Goal: Task Accomplishment & Management: Use online tool/utility

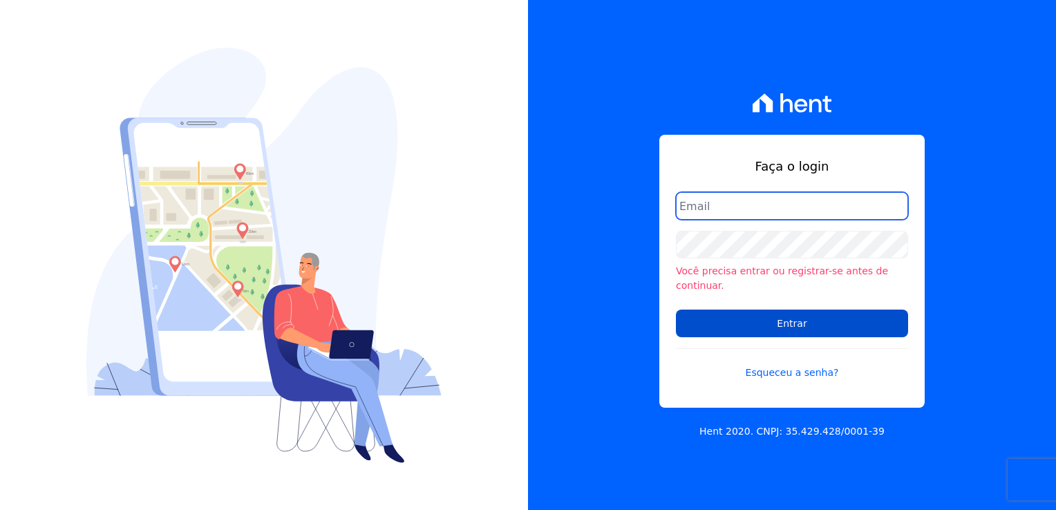
type input "[EMAIL_ADDRESS][DOMAIN_NAME]"
click at [763, 319] on input "Entrar" at bounding box center [792, 323] width 232 height 28
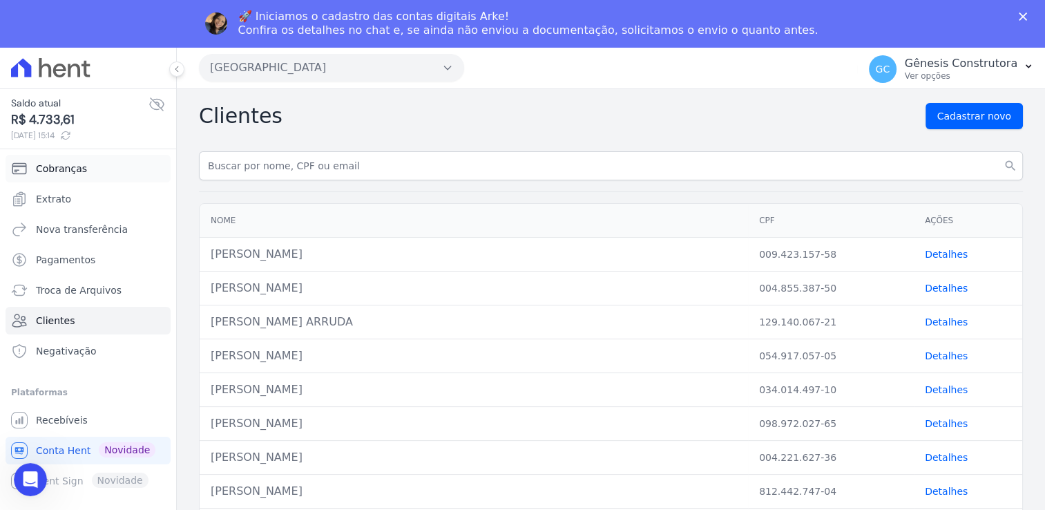
click at [73, 175] on link "Cobranças" at bounding box center [88, 169] width 165 height 28
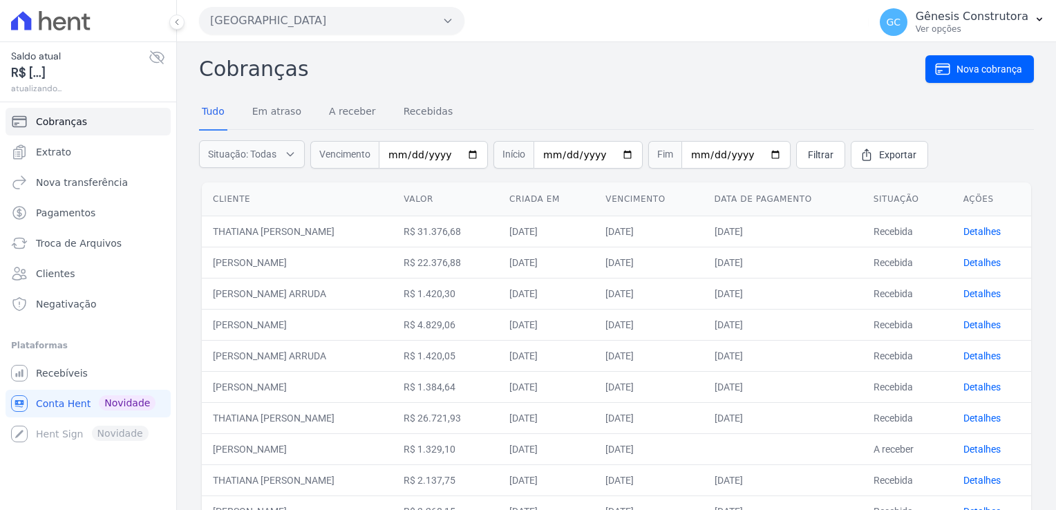
click at [379, 23] on button "[GEOGRAPHIC_DATA]" at bounding box center [331, 21] width 265 height 28
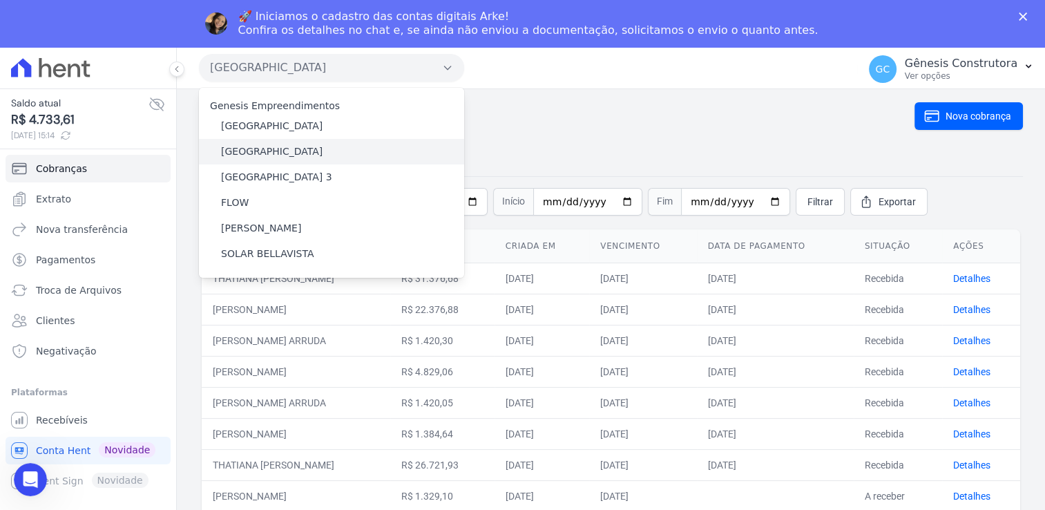
click at [323, 145] on div "[GEOGRAPHIC_DATA]" at bounding box center [331, 152] width 265 height 26
click at [311, 151] on div "[GEOGRAPHIC_DATA]" at bounding box center [331, 152] width 265 height 26
click at [281, 149] on label "[GEOGRAPHIC_DATA]" at bounding box center [272, 151] width 102 height 15
click at [0, 0] on input "[GEOGRAPHIC_DATA]" at bounding box center [0, 0] width 0 height 0
click at [281, 149] on label "[GEOGRAPHIC_DATA]" at bounding box center [272, 151] width 102 height 15
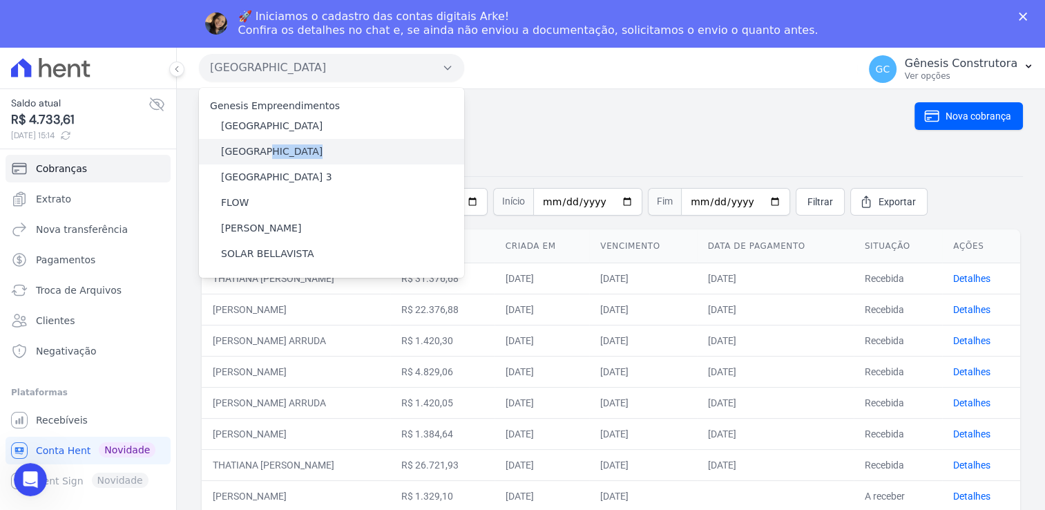
click at [0, 0] on input "[GEOGRAPHIC_DATA]" at bounding box center [0, 0] width 0 height 0
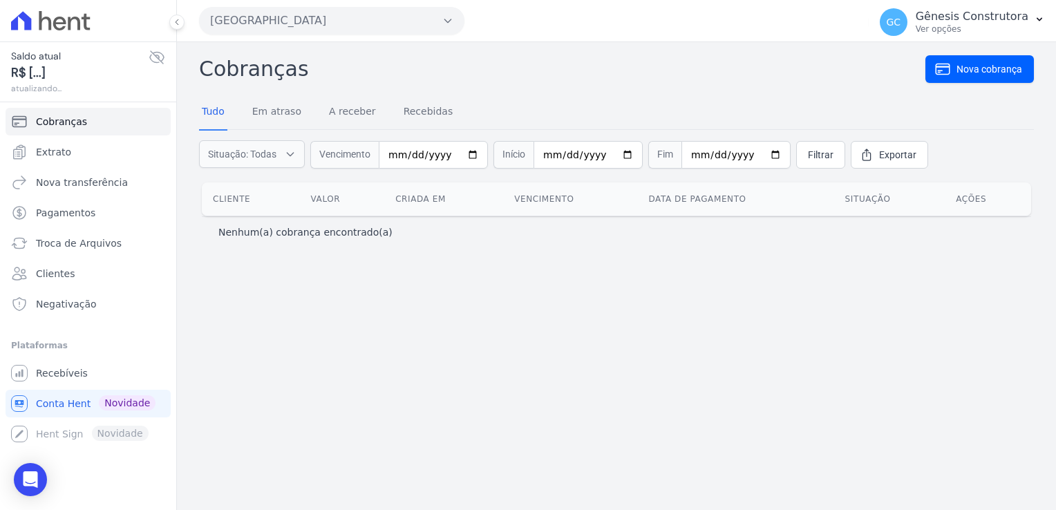
click at [281, 149] on button "Situação: Todas" at bounding box center [252, 154] width 106 height 28
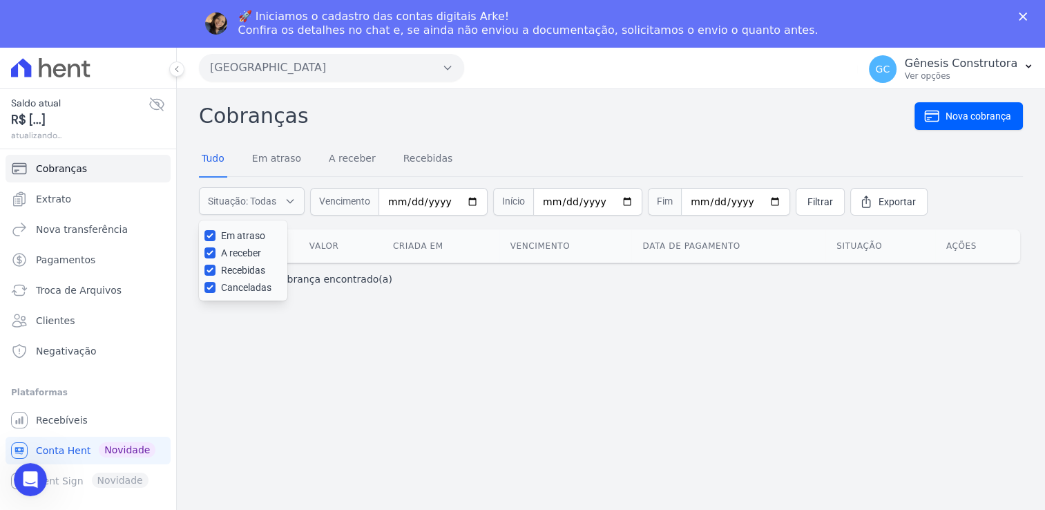
click at [509, 134] on div "Cobranças Nova cobrança Tudo Em atraso A receber Recebidas Situação: Todas Em a…" at bounding box center [611, 198] width 824 height 197
